Goal: Task Accomplishment & Management: Use online tool/utility

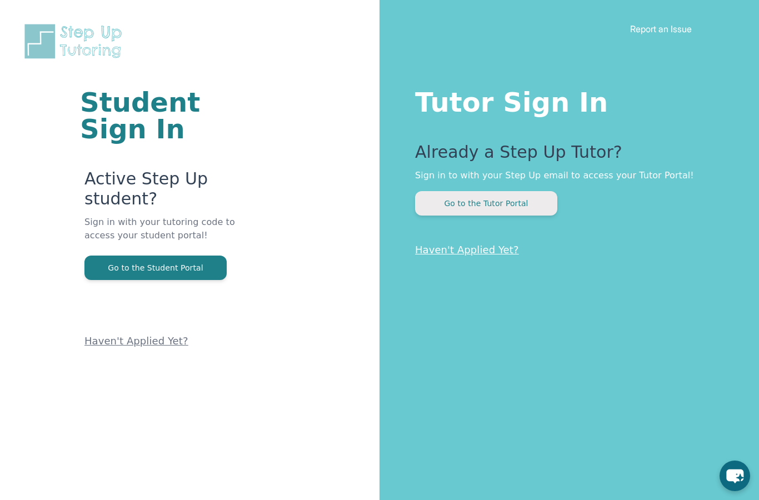
click at [450, 199] on button "Go to the Tutor Portal" at bounding box center [486, 203] width 142 height 24
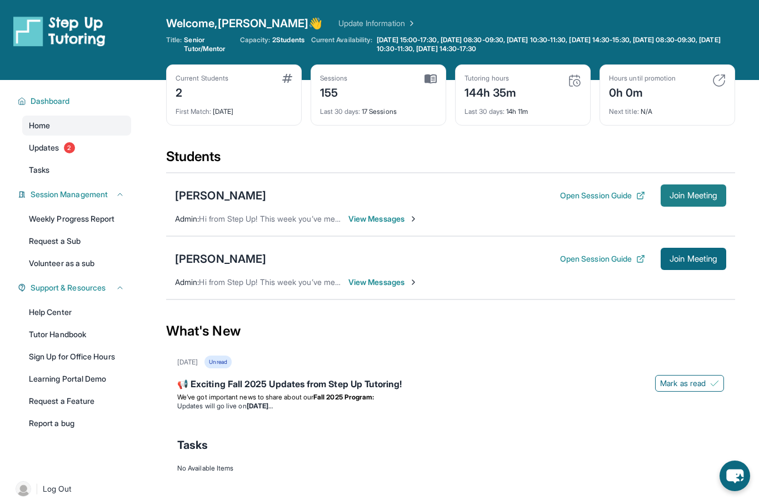
click at [678, 198] on span "Join Meeting" at bounding box center [694, 195] width 48 height 7
click at [664, 197] on button "Join Meeting" at bounding box center [694, 196] width 66 height 22
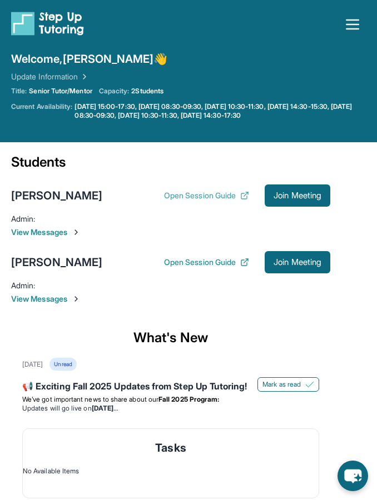
click at [181, 196] on button "Open Session Guide" at bounding box center [206, 195] width 85 height 11
click at [52, 196] on div "[PERSON_NAME]" at bounding box center [56, 196] width 91 height 16
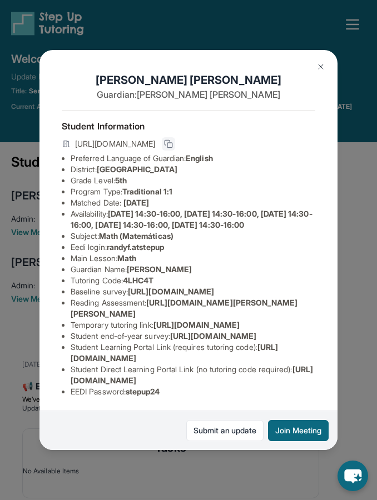
click at [173, 140] on icon at bounding box center [168, 144] width 9 height 9
click at [324, 62] on img at bounding box center [320, 66] width 9 height 9
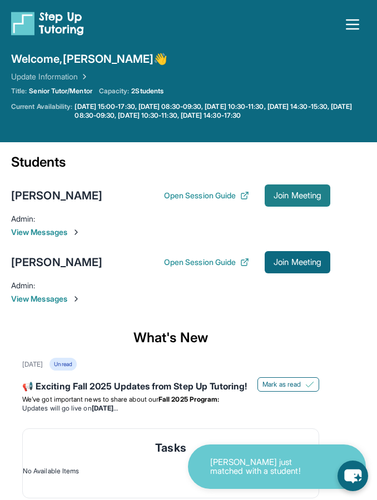
click at [293, 186] on button "Join Meeting" at bounding box center [298, 196] width 66 height 22
